Goal: Transaction & Acquisition: Purchase product/service

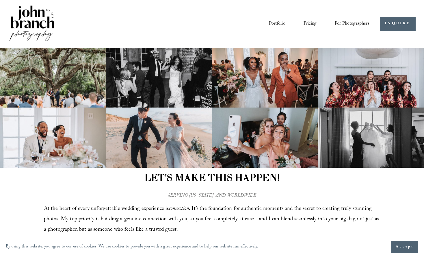
click at [274, 23] on link "Portfolio" at bounding box center [277, 24] width 16 height 10
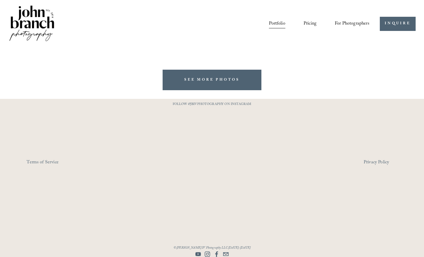
click at [50, 30] on img at bounding box center [31, 23] width 47 height 39
click at [48, 25] on img at bounding box center [31, 23] width 47 height 39
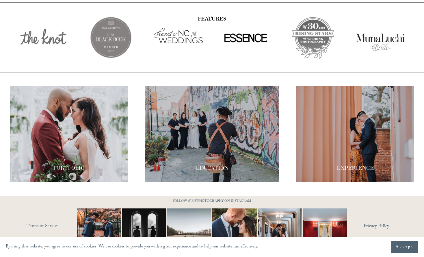
scroll to position [962, 0]
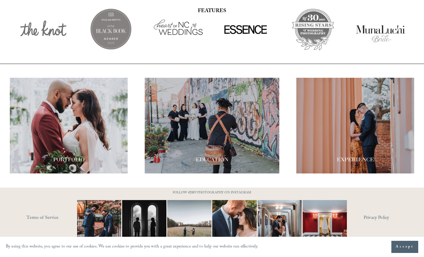
click at [344, 115] on div at bounding box center [355, 126] width 118 height 96
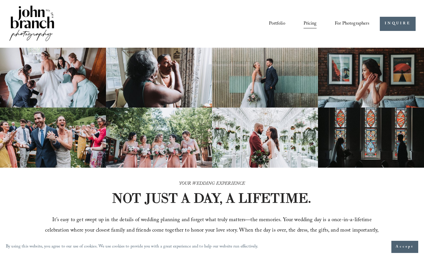
drag, startPoint x: 267, startPoint y: 224, endPoint x: 258, endPoint y: 117, distance: 107.1
click at [394, 26] on link "INQUIRE" at bounding box center [396, 24] width 35 height 14
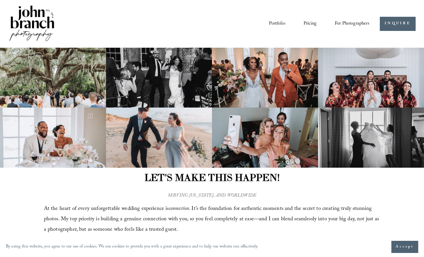
click at [47, 27] on img at bounding box center [31, 23] width 47 height 39
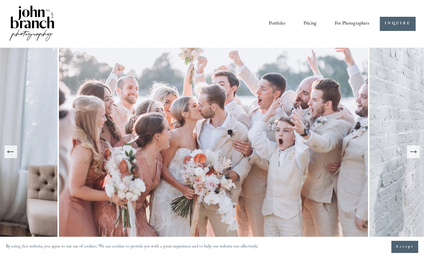
click at [412, 149] on icon "Next Slide" at bounding box center [413, 151] width 8 height 8
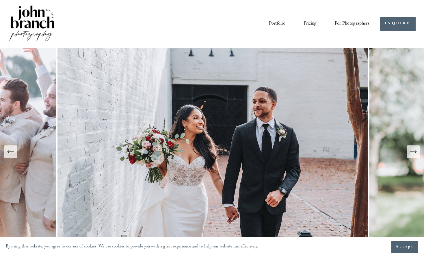
click at [412, 149] on icon "Next Slide" at bounding box center [413, 151] width 8 height 8
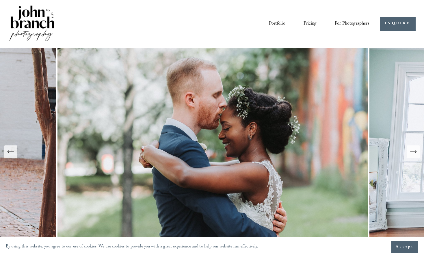
click at [412, 149] on icon "Next Slide" at bounding box center [413, 151] width 8 height 8
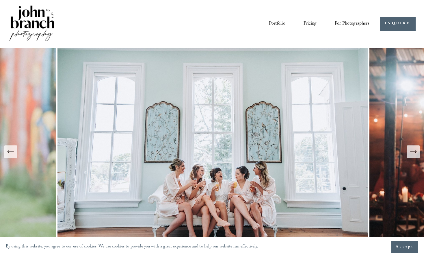
click at [412, 149] on icon "Next Slide" at bounding box center [413, 151] width 8 height 8
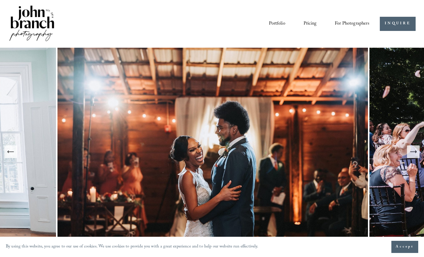
click at [412, 149] on icon "Next Slide" at bounding box center [413, 151] width 8 height 8
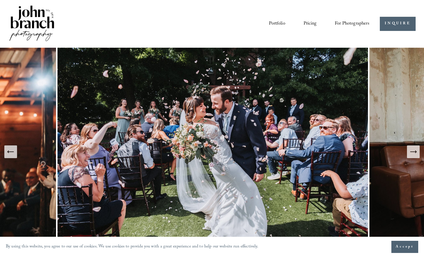
click at [412, 149] on icon "Next Slide" at bounding box center [413, 151] width 8 height 8
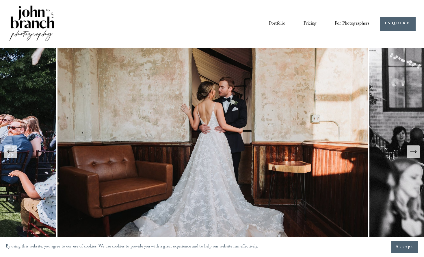
click at [412, 149] on icon "Next Slide" at bounding box center [413, 151] width 8 height 8
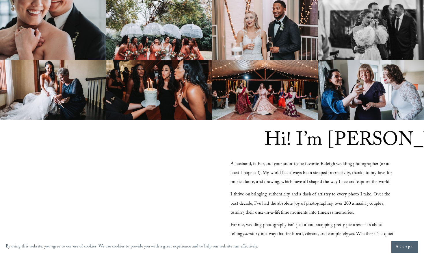
scroll to position [491, 0]
